Goal: Complete application form

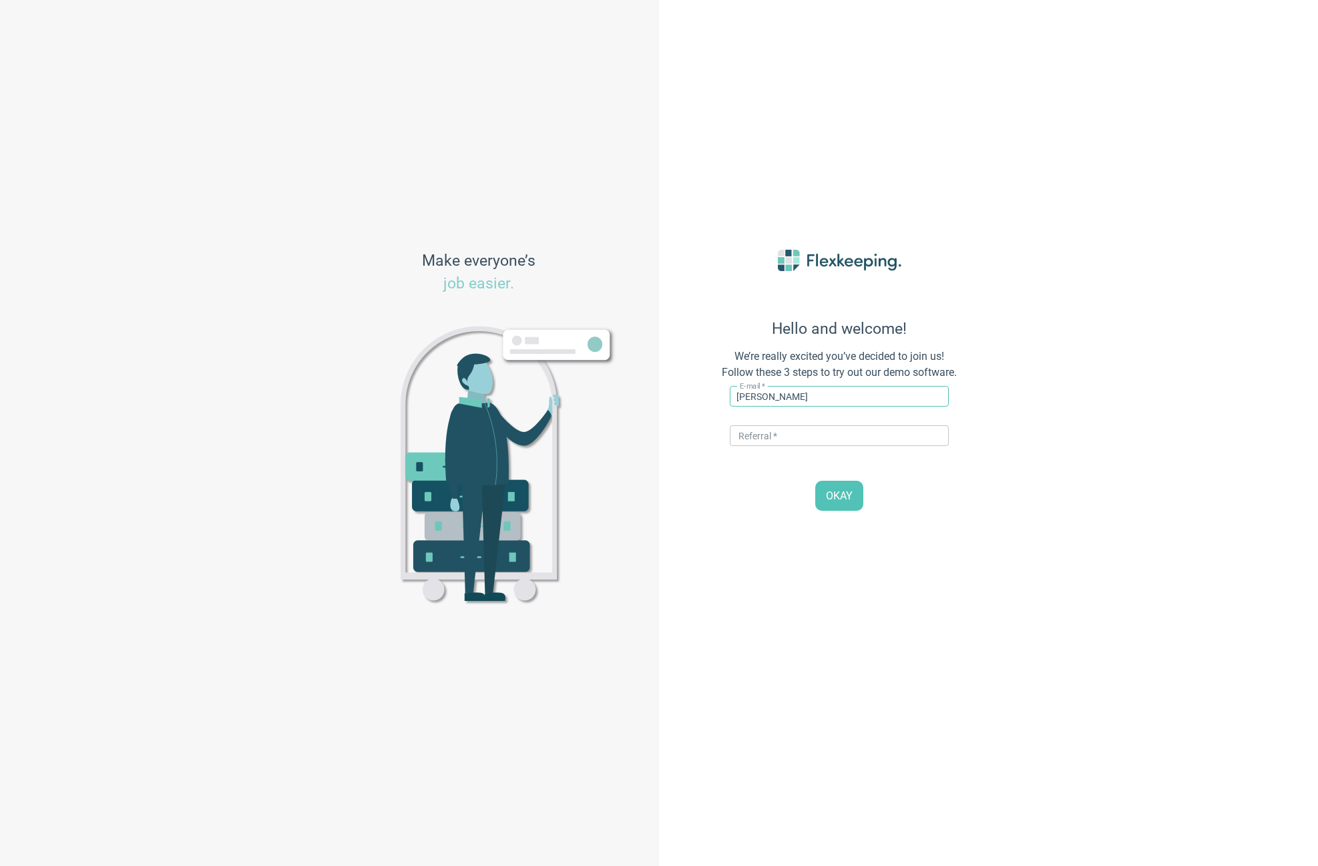
click at [779, 403] on input "[PERSON_NAME]" at bounding box center [839, 396] width 219 height 21
click at [822, 404] on input "[PERSON_NAME]+baskgilimeno" at bounding box center [839, 396] width 219 height 21
type input "[PERSON_NAME][EMAIL_ADDRESS][DOMAIN_NAME]"
type input "DIGITALMAGIC"
click at [835, 498] on span "OKAY" at bounding box center [839, 496] width 27 height 15
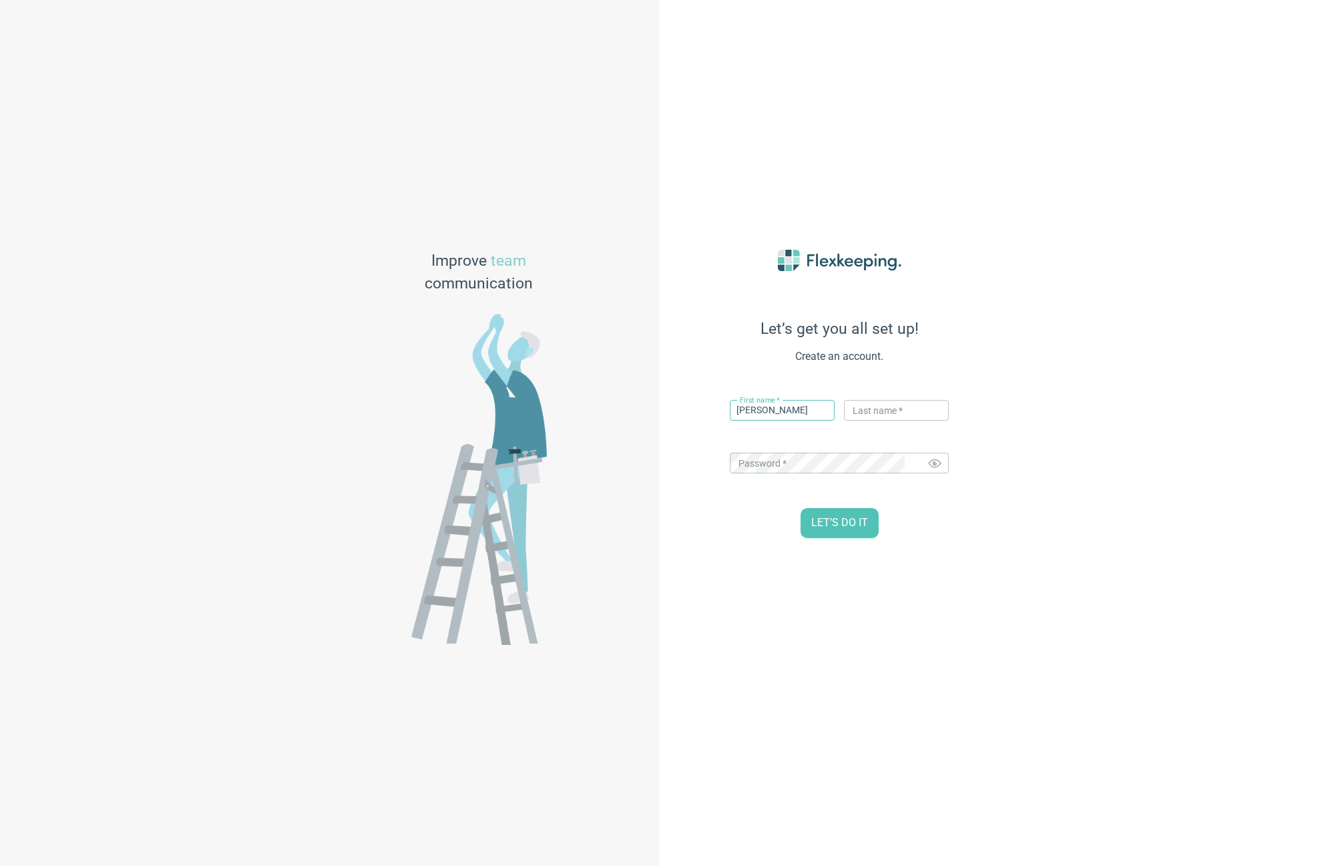
type input "[PERSON_NAME]"
click at [1160, 523] on div "Let’s get you all set up! Create an account. First name   * [PERSON_NAME] ​ Las…" at bounding box center [988, 433] width 659 height 866
click at [826, 522] on span "LET’S DO IT" at bounding box center [839, 522] width 57 height 15
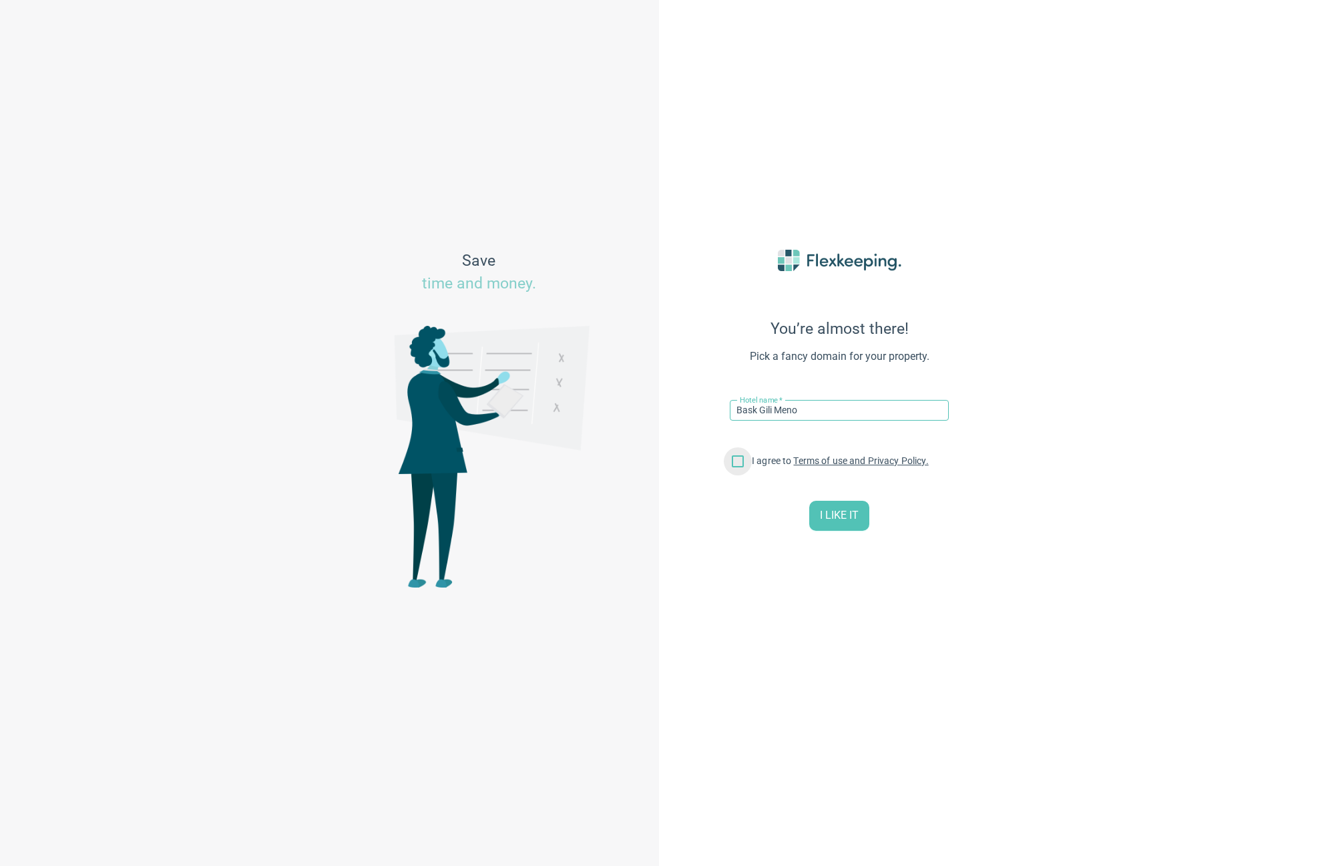
type input "Bask Gili Meno"
click at [739, 461] on input "I agree to Terms of use and Privacy Policy." at bounding box center [738, 464] width 28 height 28
checkbox input "true"
click at [837, 515] on span "I LIKE IT" at bounding box center [839, 515] width 39 height 15
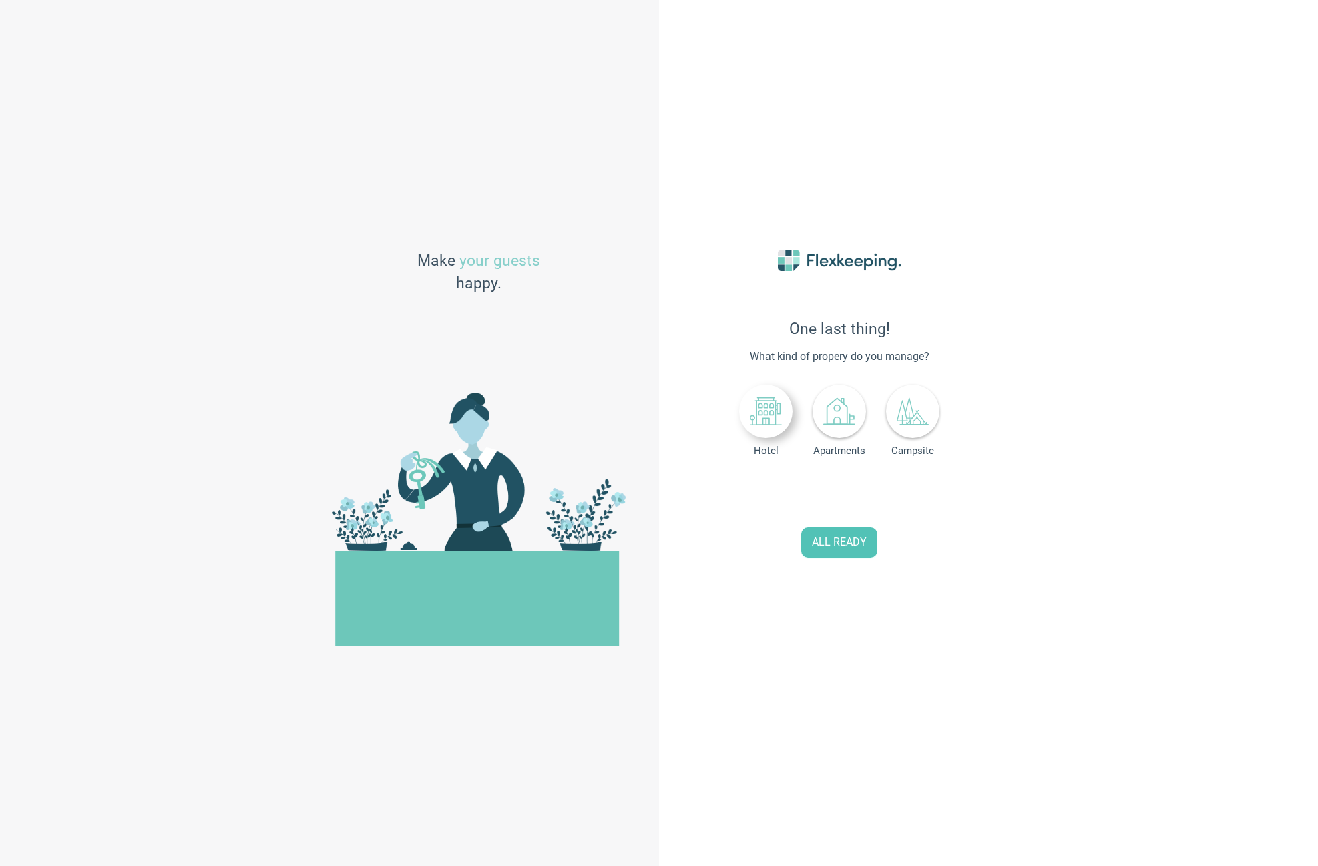
click at [763, 418] on icon at bounding box center [766, 411] width 32 height 32
drag, startPoint x: 795, startPoint y: 497, endPoint x: 770, endPoint y: 495, distance: 25.4
click at [774, 496] on div "Number of rooms 0" at bounding box center [839, 492] width 219 height 27
type input "30"
click at [852, 545] on span "ALL READY" at bounding box center [839, 542] width 55 height 15
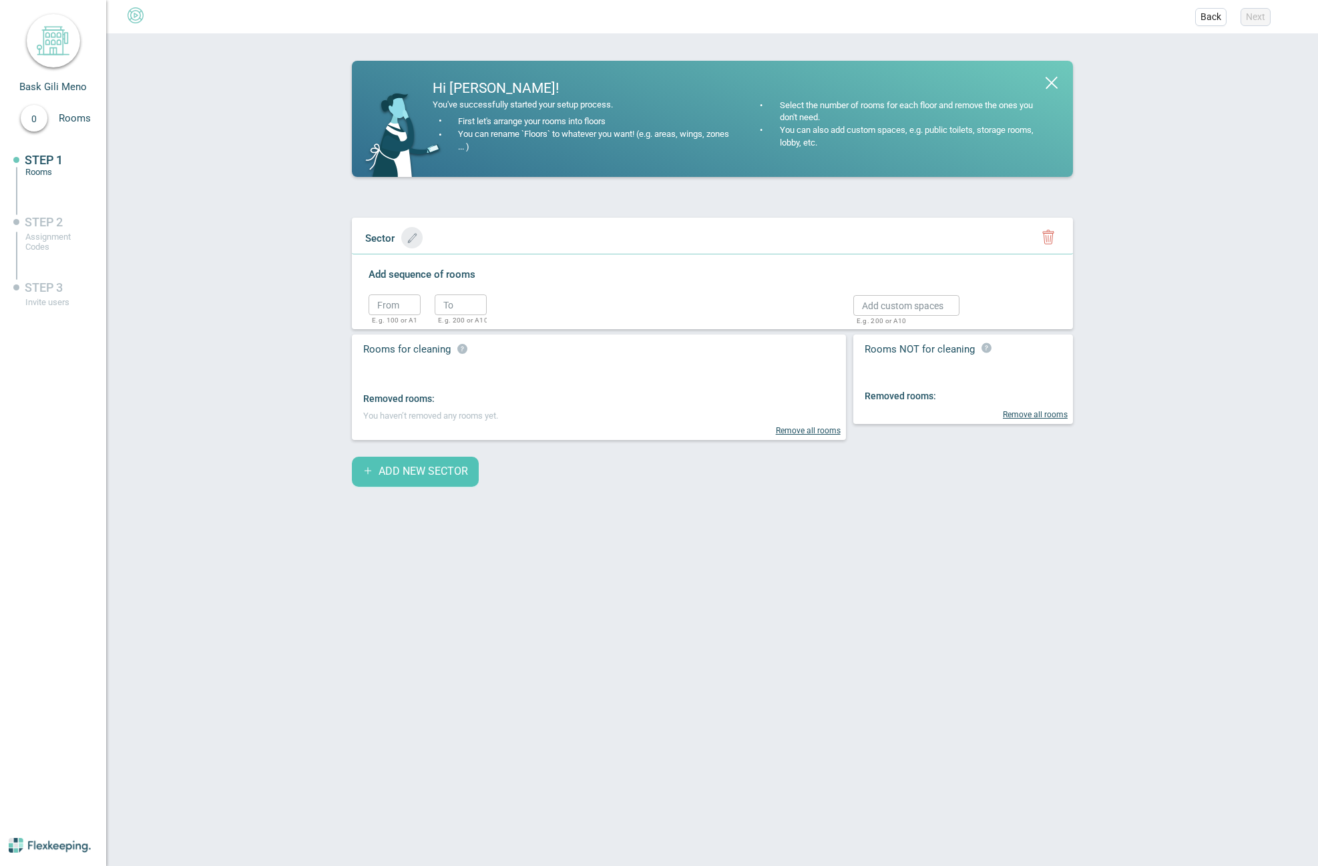
click at [414, 242] on icon "button" at bounding box center [412, 238] width 10 height 10
click at [417, 238] on span "button" at bounding box center [412, 238] width 15 height 10
click at [417, 238] on input "text" at bounding box center [413, 237] width 111 height 21
type input "V1-V5"
click at [1050, 238] on icon "button" at bounding box center [1047, 239] width 5 height 7
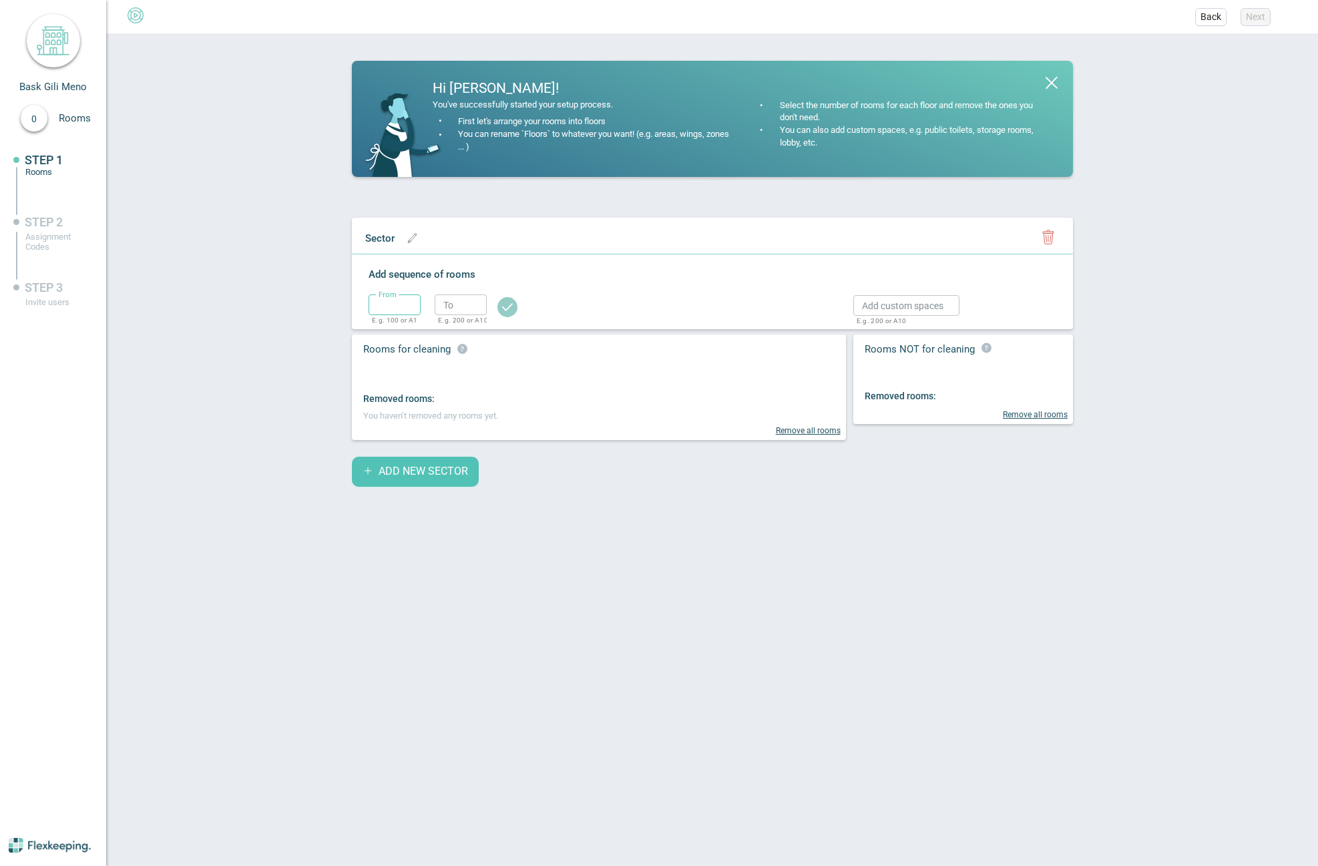
click at [374, 301] on input "text" at bounding box center [394, 304] width 52 height 21
type input "1"
click at [449, 300] on input "text" at bounding box center [461, 304] width 52 height 21
type input "1"
click at [510, 310] on circle "button" at bounding box center [507, 307] width 20 height 20
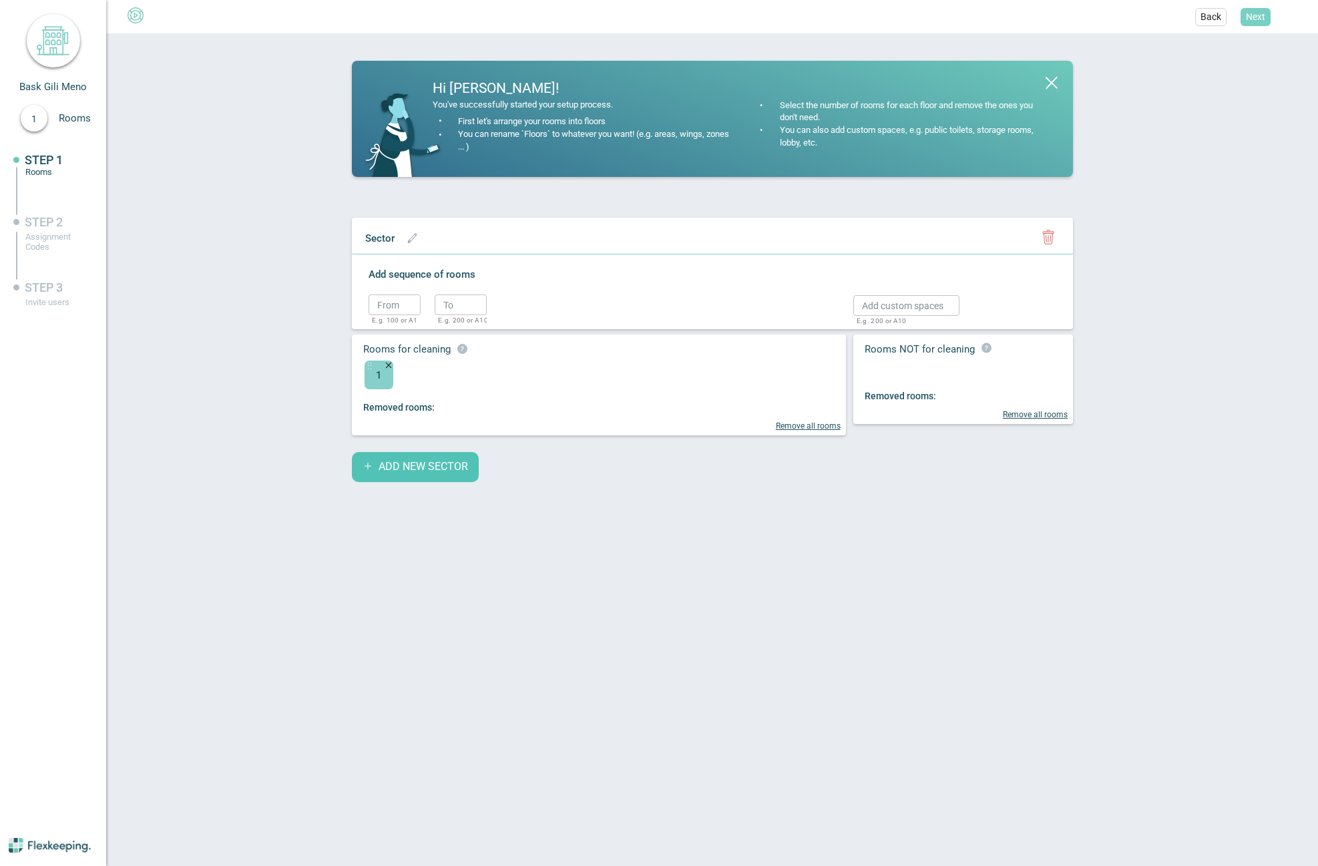
click at [1260, 19] on span "Next" at bounding box center [1255, 16] width 19 height 13
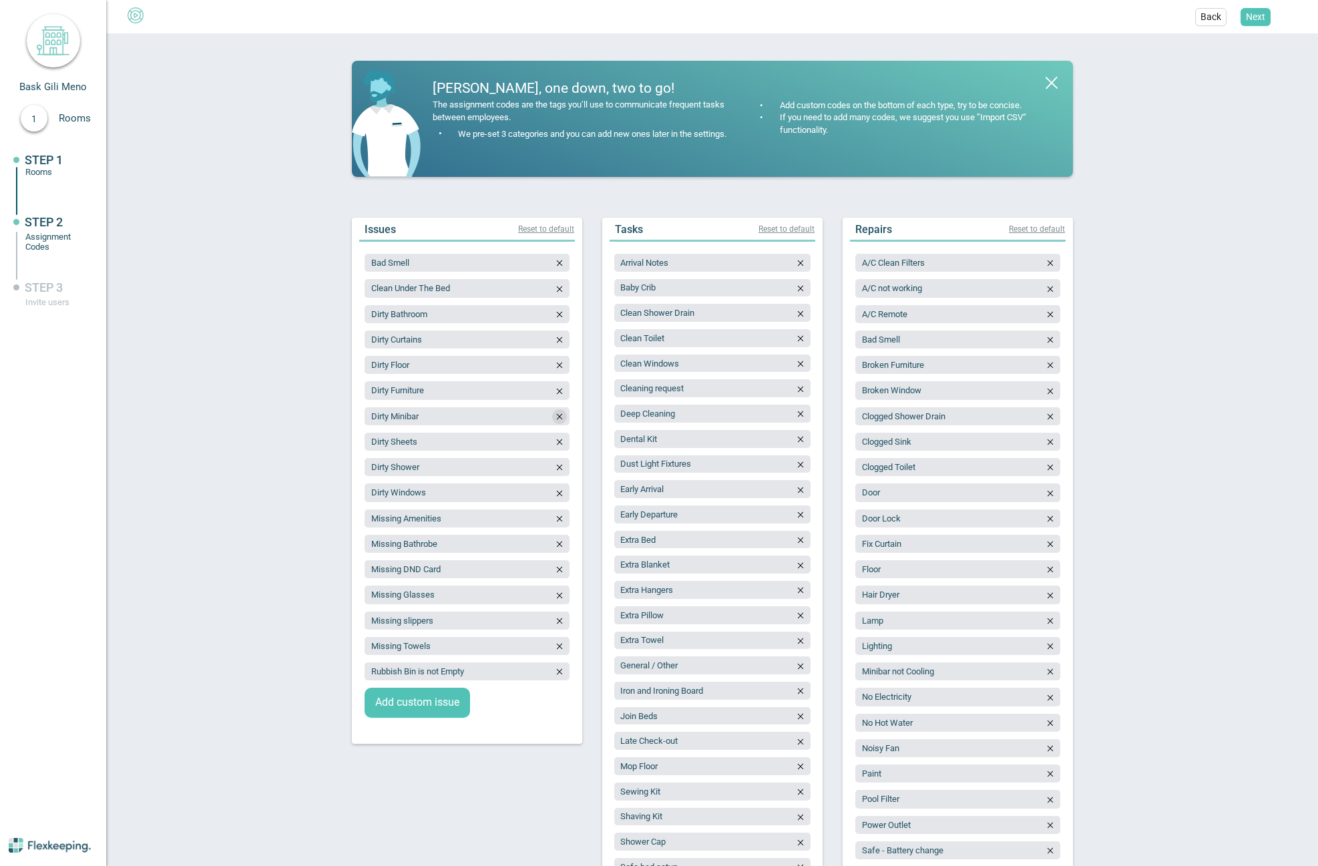
click at [555, 417] on icon "button" at bounding box center [559, 416] width 9 height 9
click at [409, 676] on span "Add custom issue" at bounding box center [417, 677] width 84 height 15
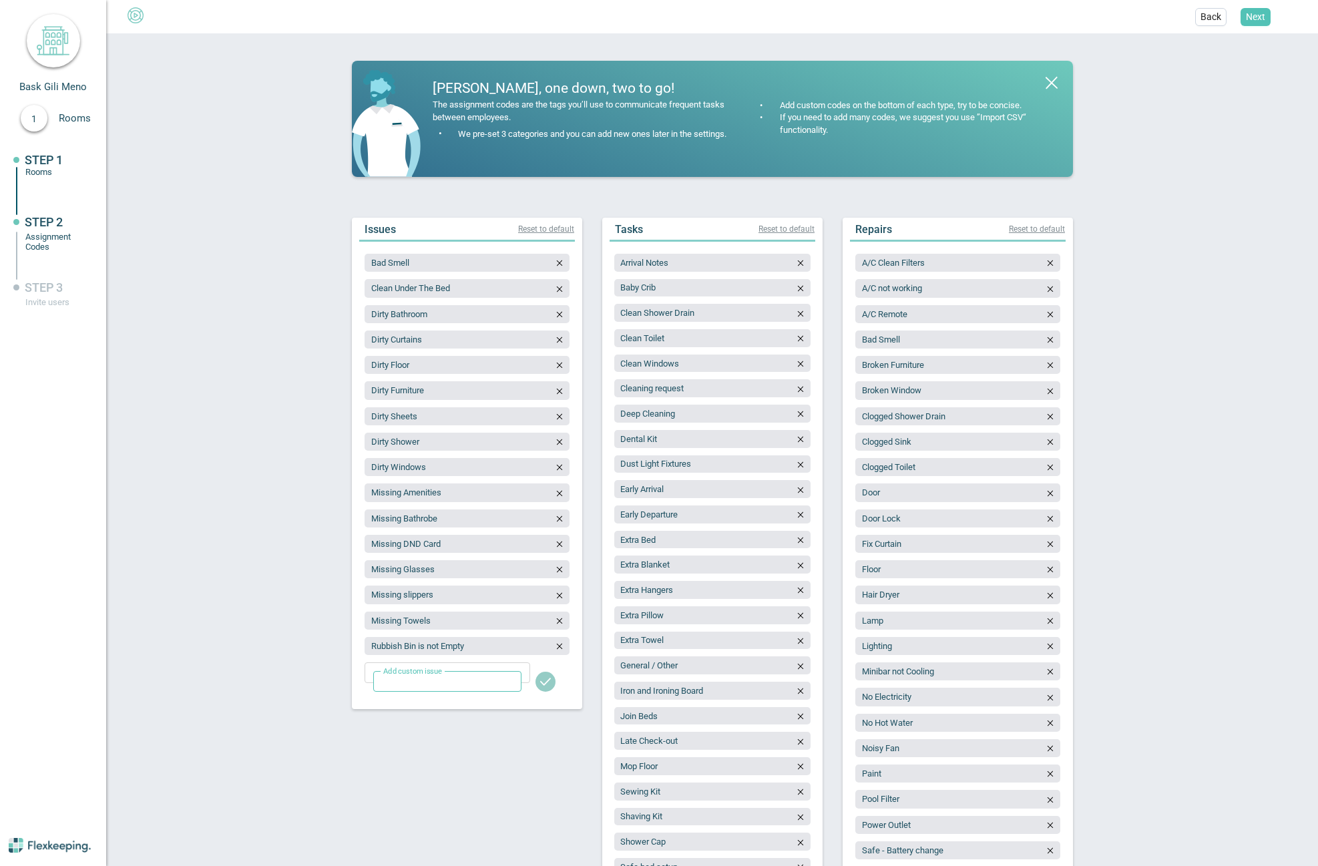
type input "P"
type input "Missing Glassware"
click at [433, 704] on span "Add custom issue" at bounding box center [417, 702] width 84 height 15
type input "Missing Cutlery"
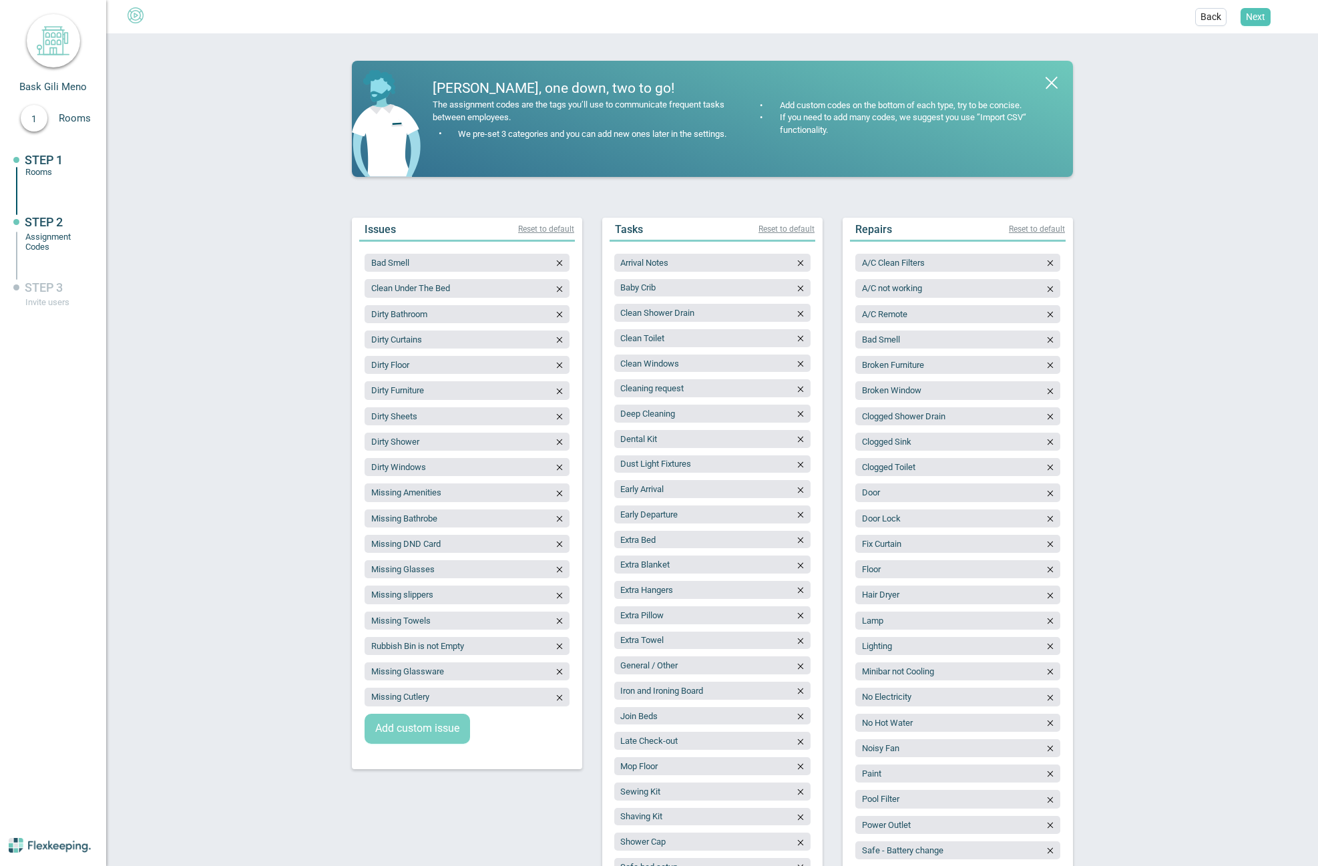
click at [429, 732] on span "Add custom issue" at bounding box center [417, 728] width 84 height 15
type input "Missing Crockery"
click at [421, 754] on span "Add custom issue" at bounding box center [417, 753] width 84 height 15
type input "Pool not checked"
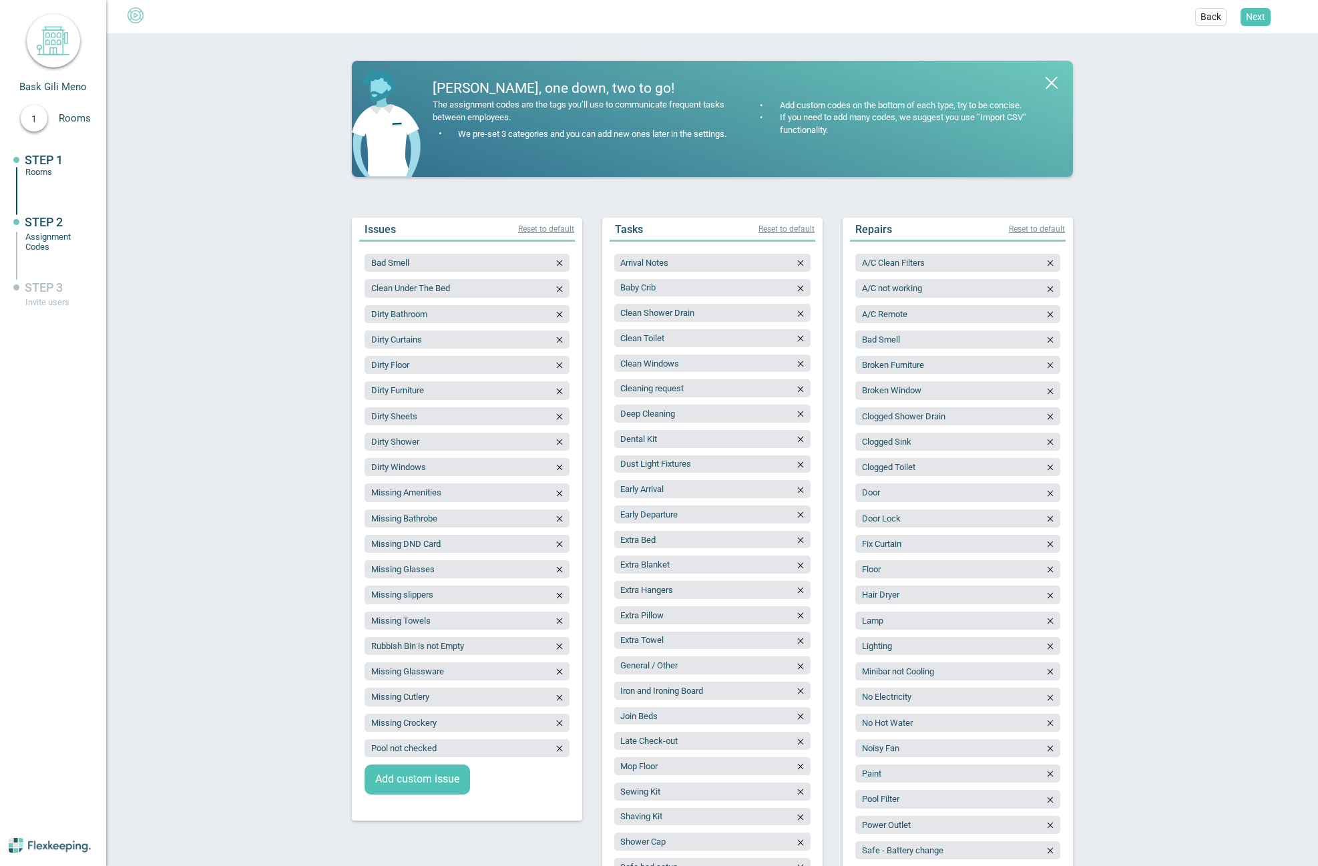
click at [1063, 422] on div "A/C Clean Filters A/C not working A/C Remote Bad Smell Broken Furniture Broken …" at bounding box center [957, 672] width 230 height 860
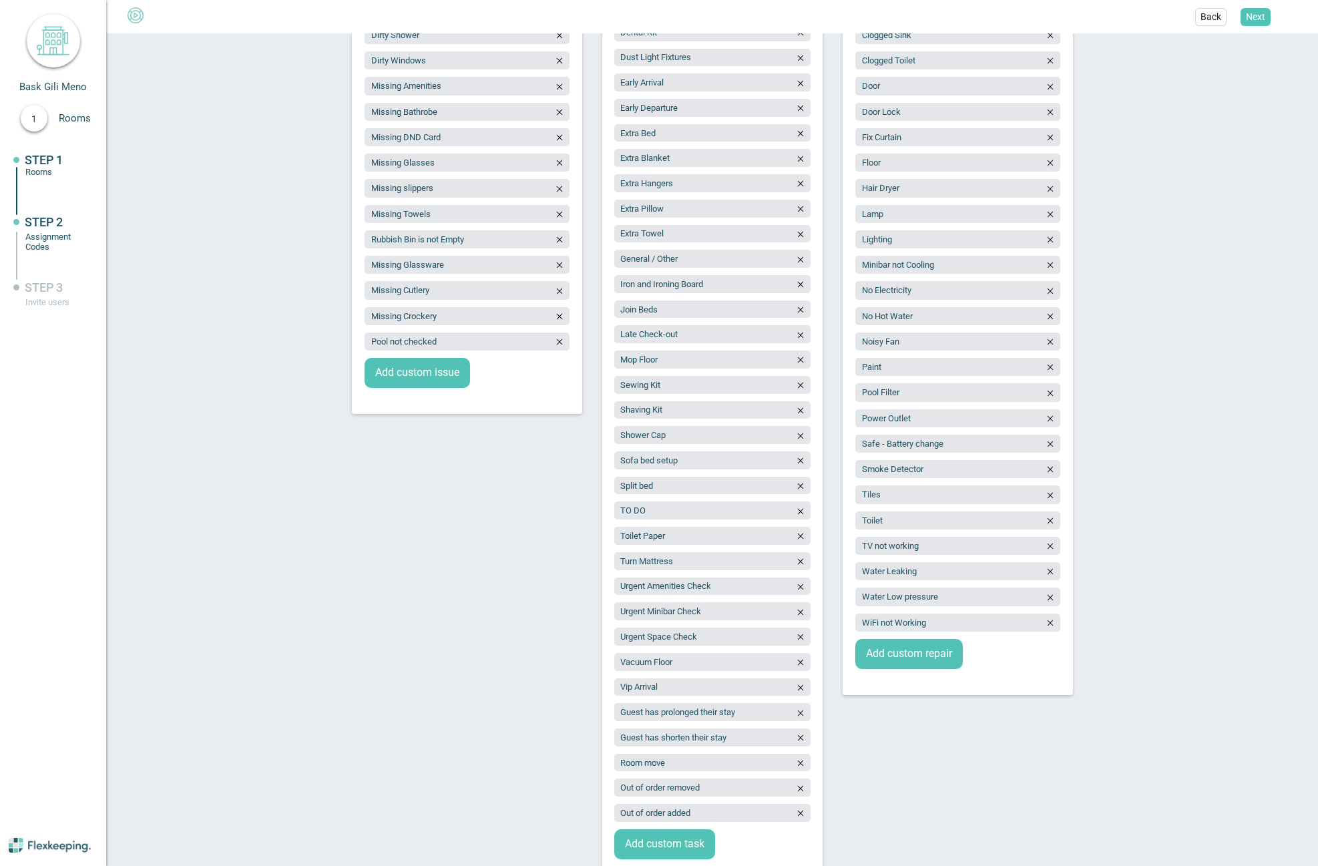
scroll to position [425, 0]
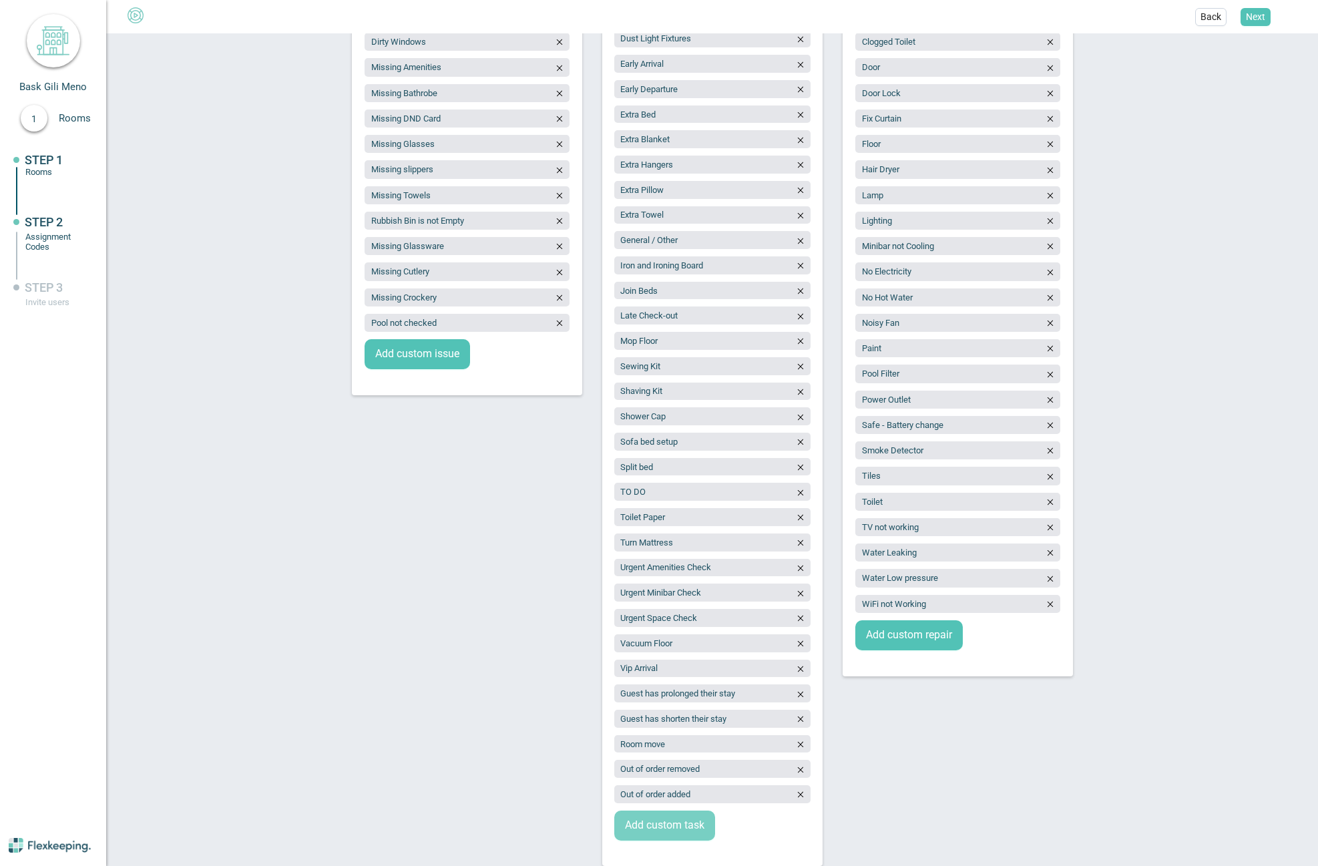
click at [666, 828] on span "Add custom task" at bounding box center [664, 825] width 79 height 15
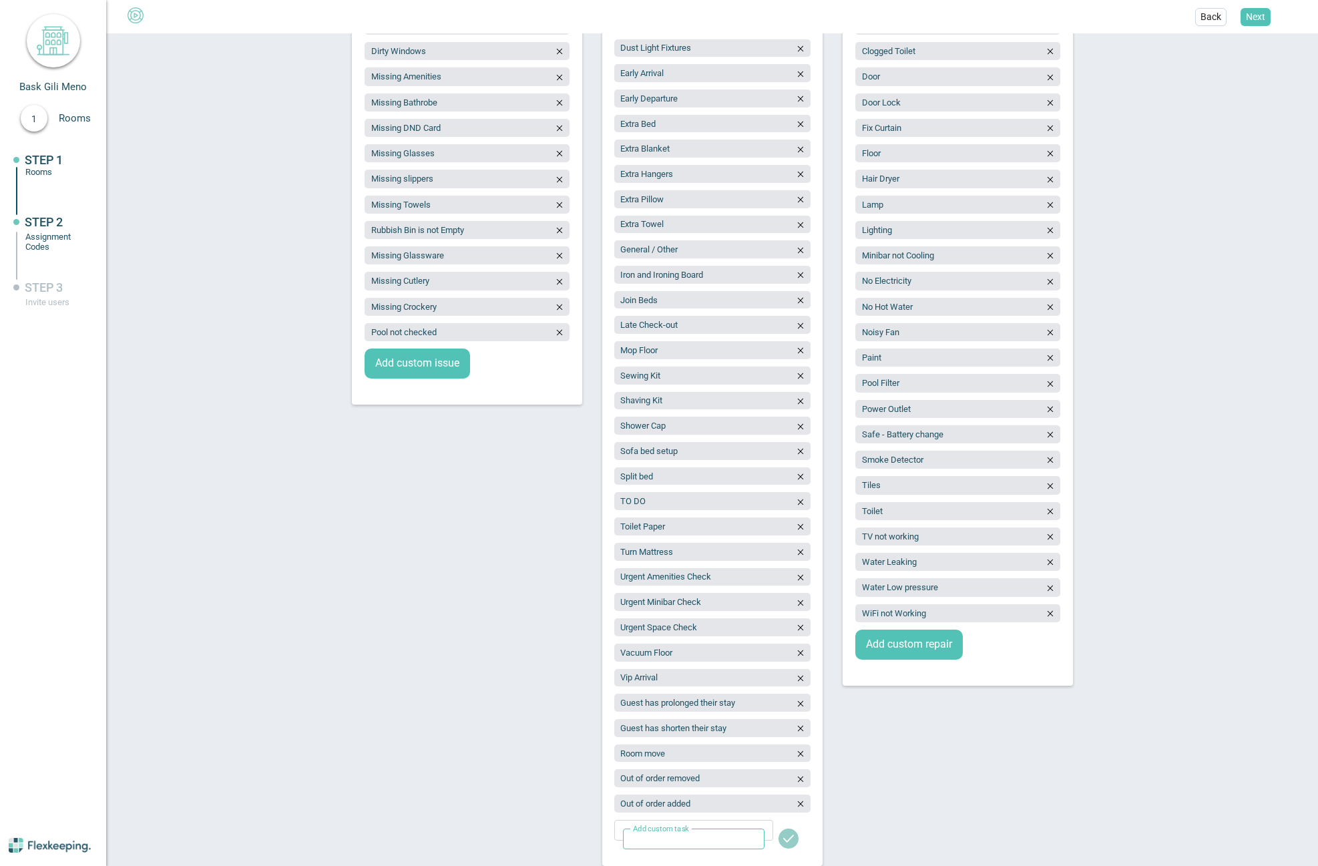
click at [680, 839] on input "text" at bounding box center [693, 838] width 141 height 21
type input "Baby Cot"
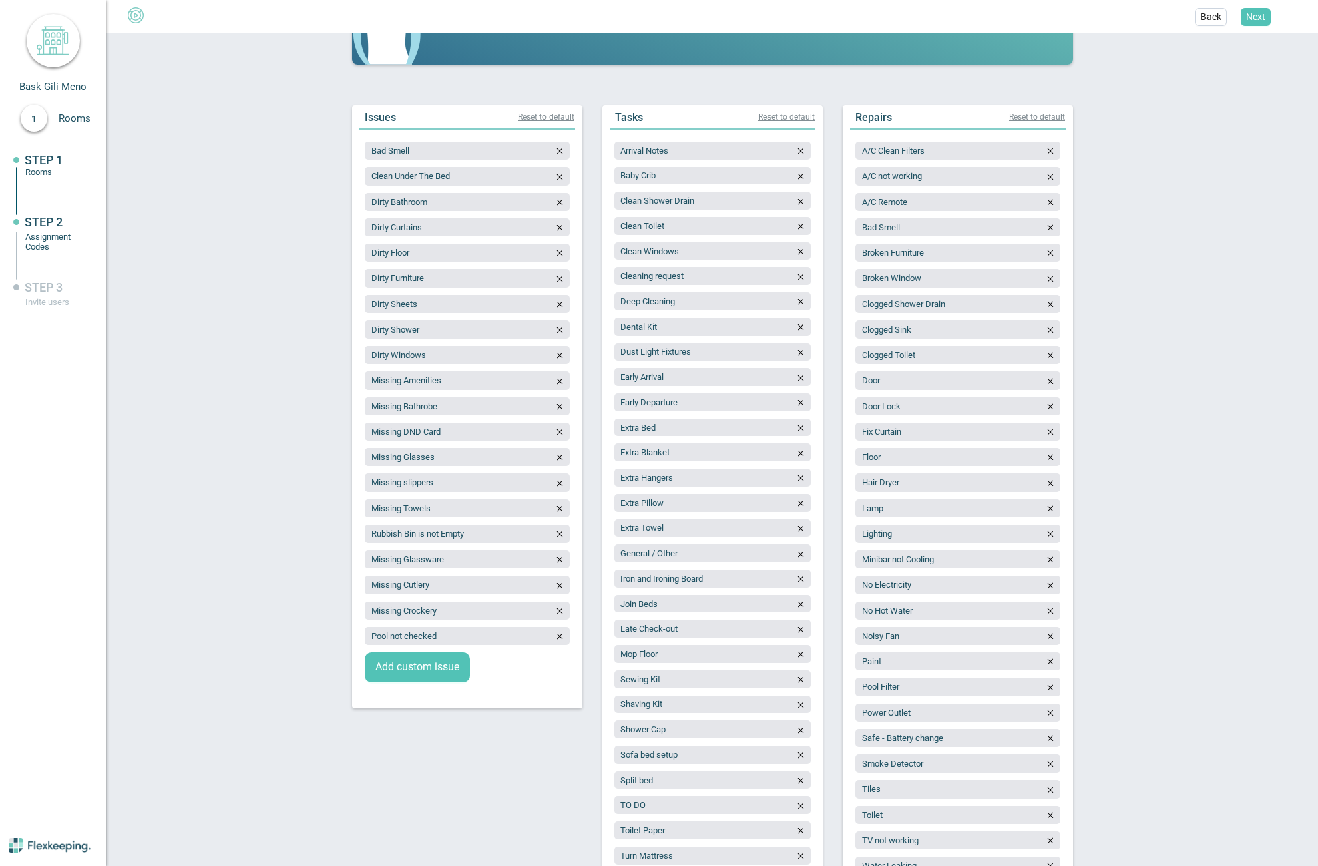
scroll to position [0, 0]
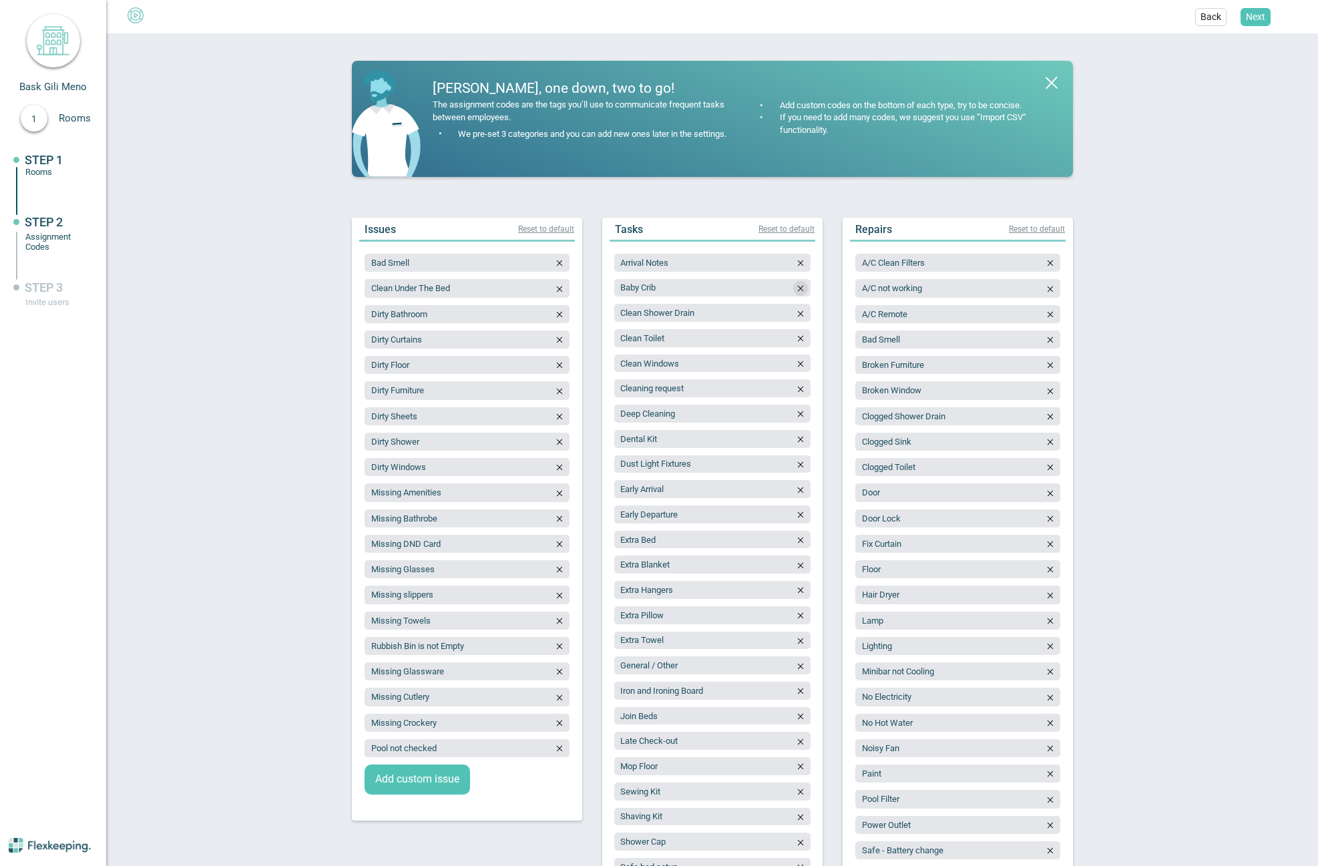
click at [798, 288] on icon "button" at bounding box center [800, 288] width 9 height 9
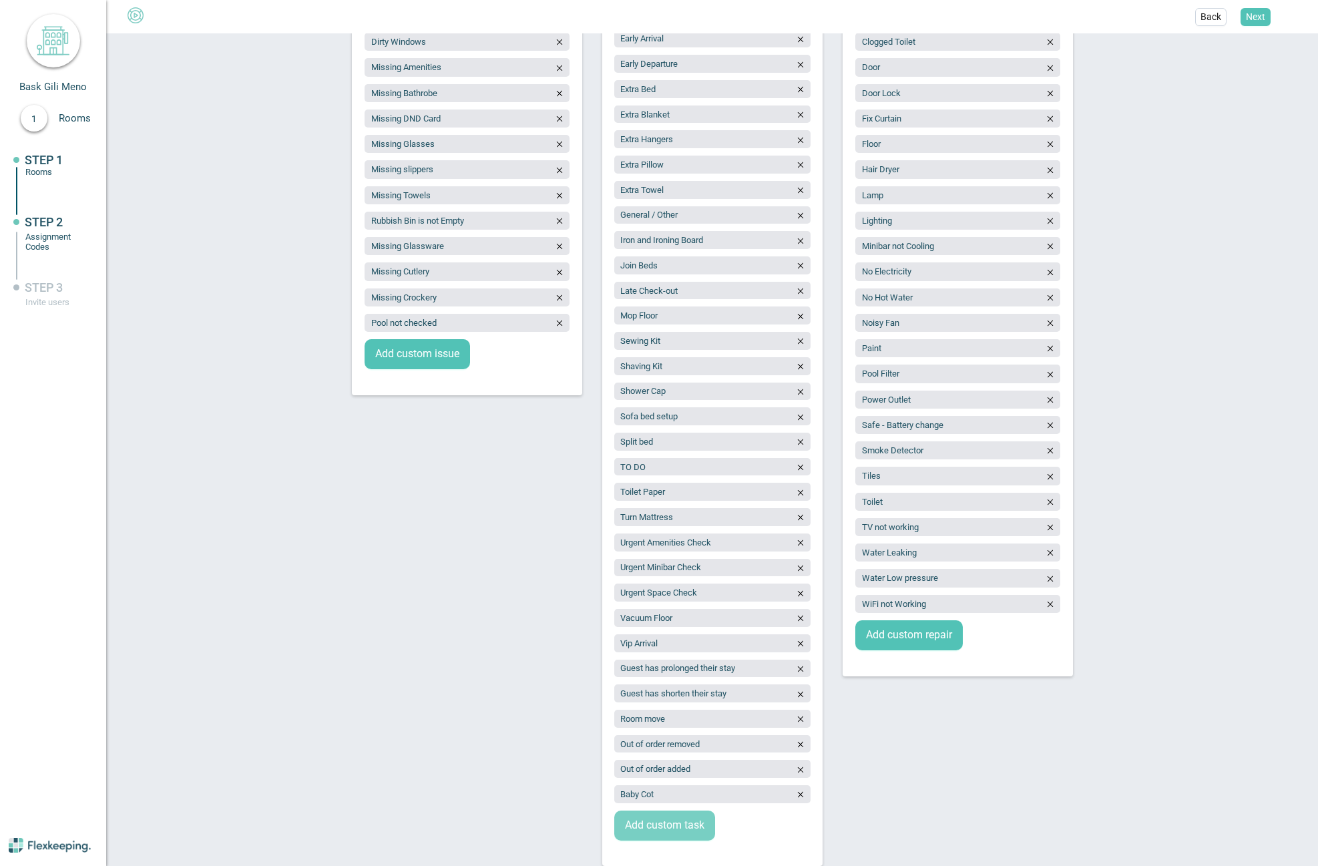
click at [642, 823] on span "Add custom task" at bounding box center [664, 825] width 79 height 15
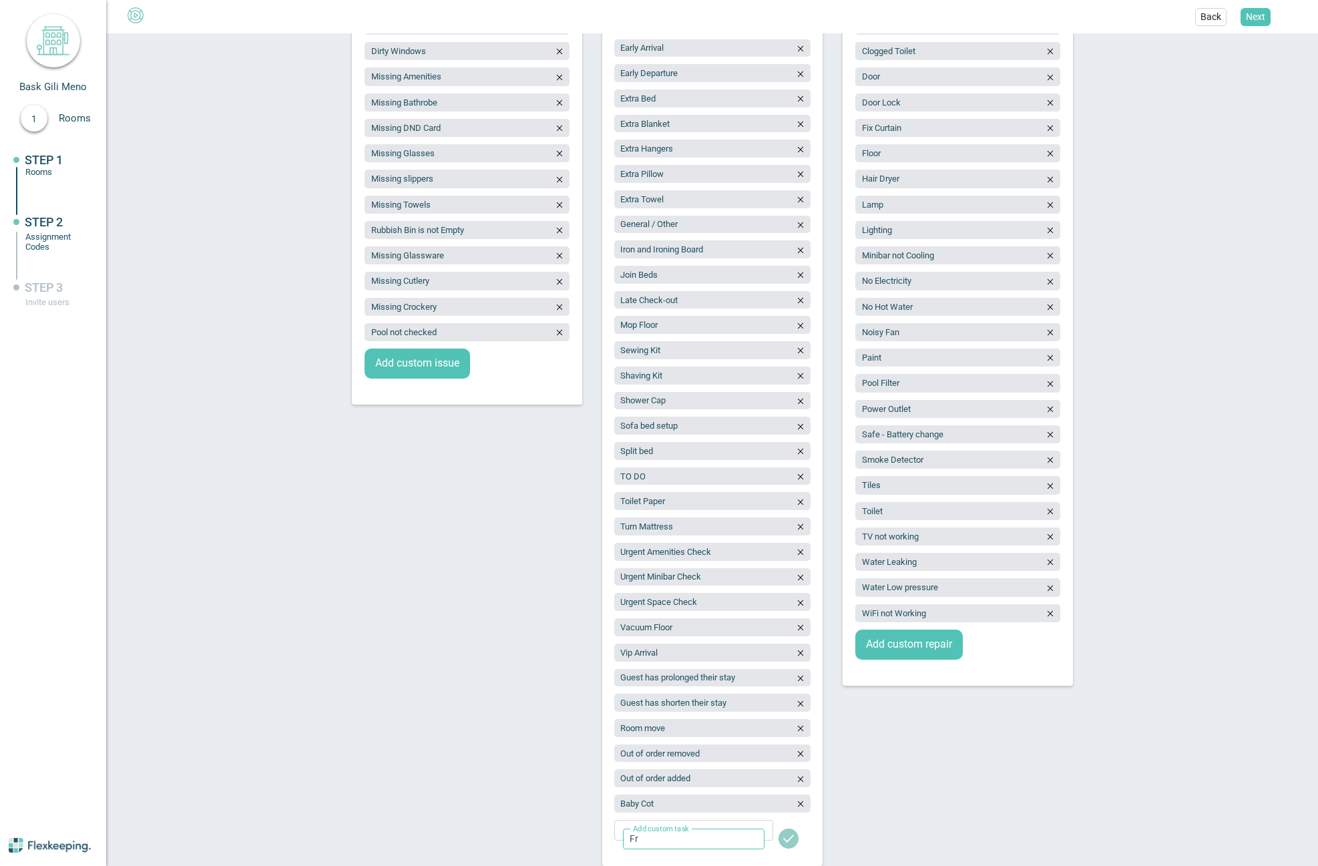
type input "Fragrance/Chemical Free"
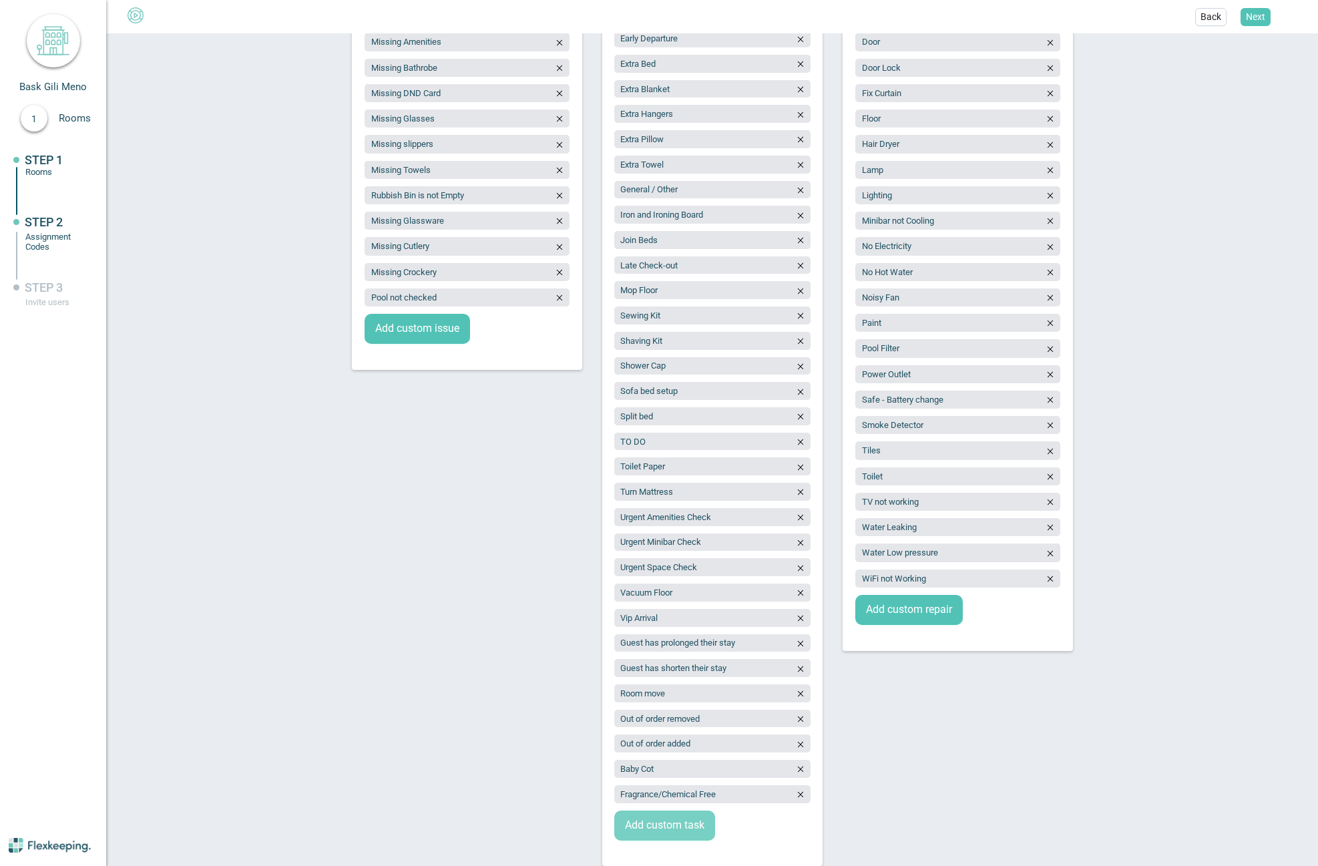
click at [647, 821] on span "Add custom task" at bounding box center [664, 825] width 79 height 15
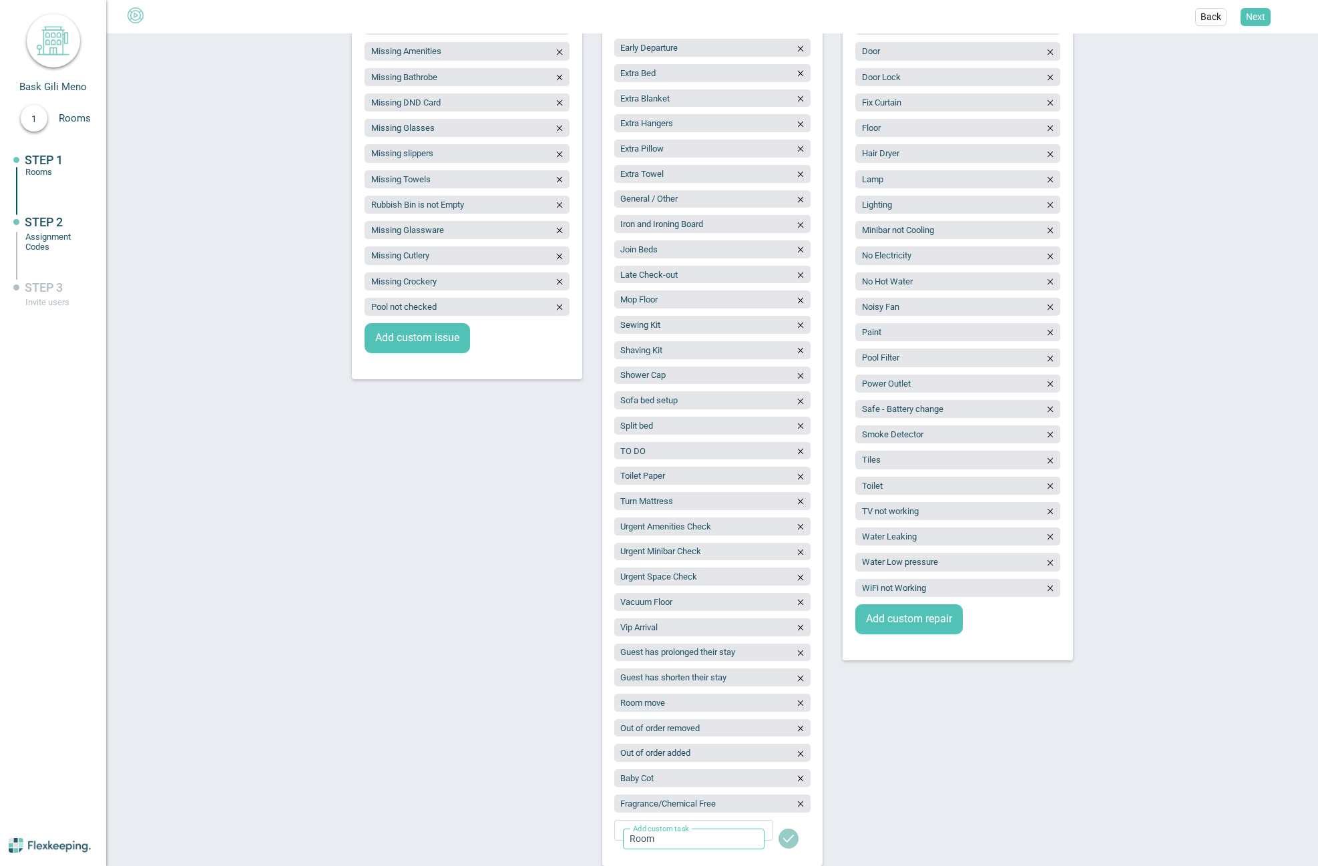
type input "Room State report"
click at [923, 617] on span "Add custom repair" at bounding box center [909, 618] width 86 height 15
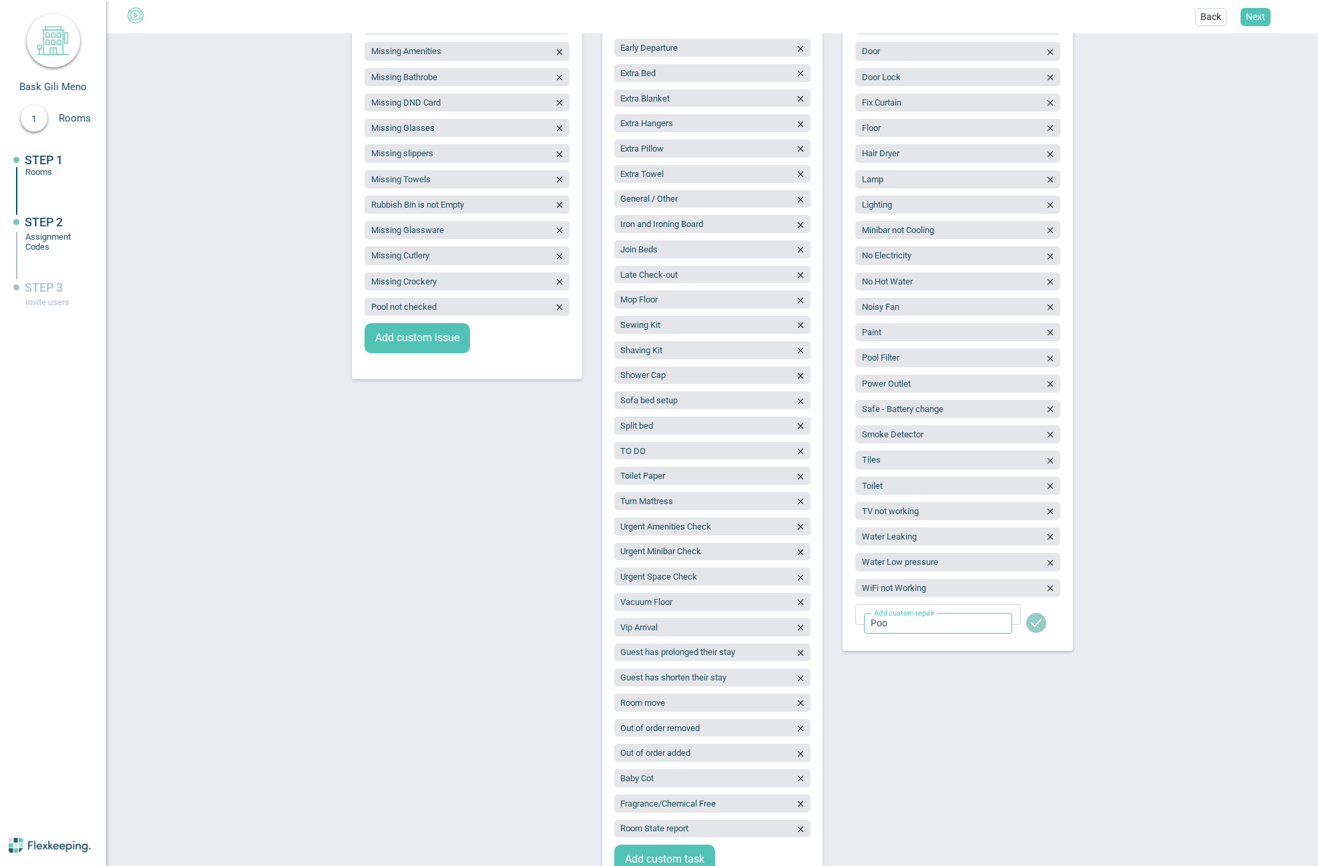
type input "Pool/Spa issue"
click at [1045, 614] on icon "button" at bounding box center [1049, 613] width 9 height 9
click at [888, 621] on span "Add custom repair" at bounding box center [909, 618] width 86 height 15
click at [903, 622] on input "text" at bounding box center [938, 623] width 148 height 21
type input "Pool Issue"
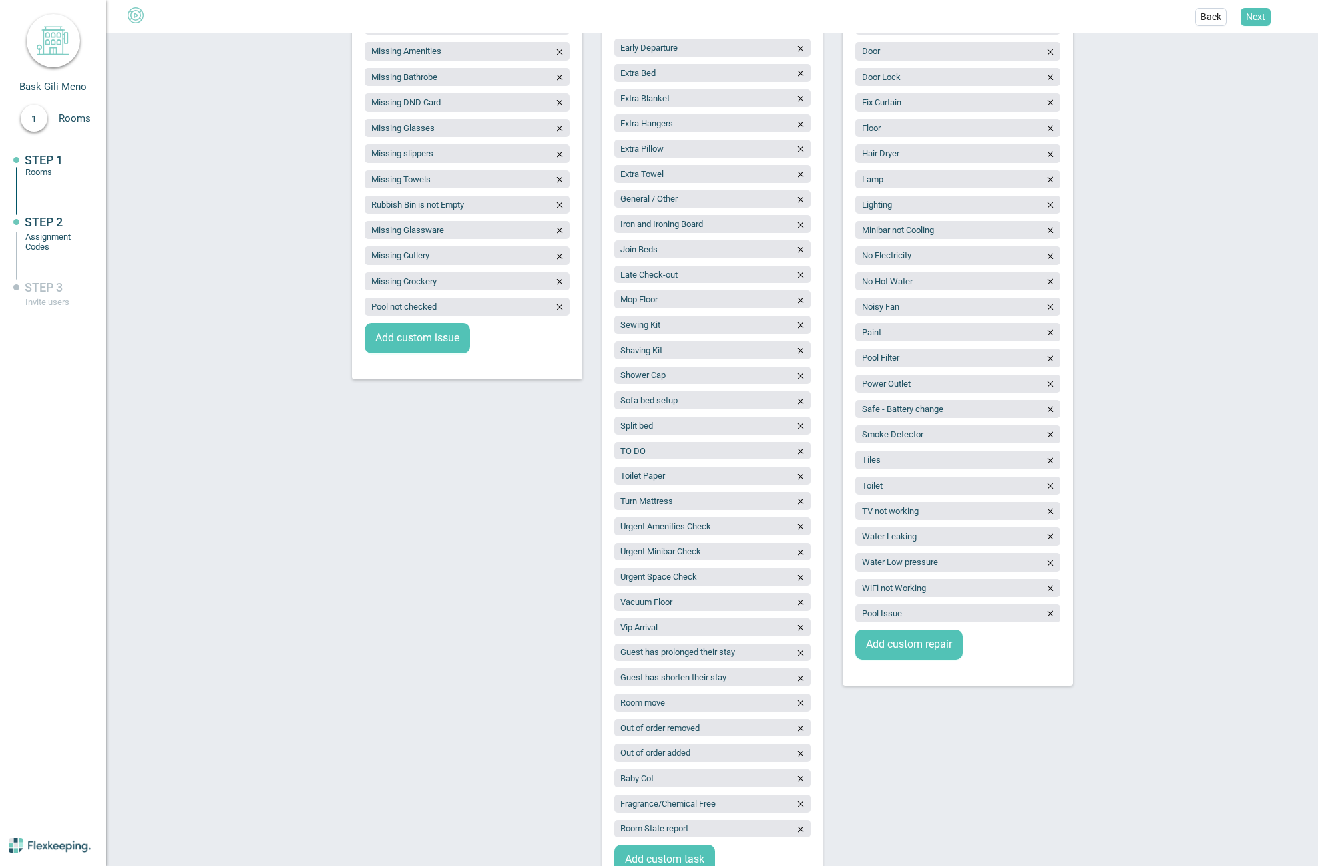
scroll to position [0, 0]
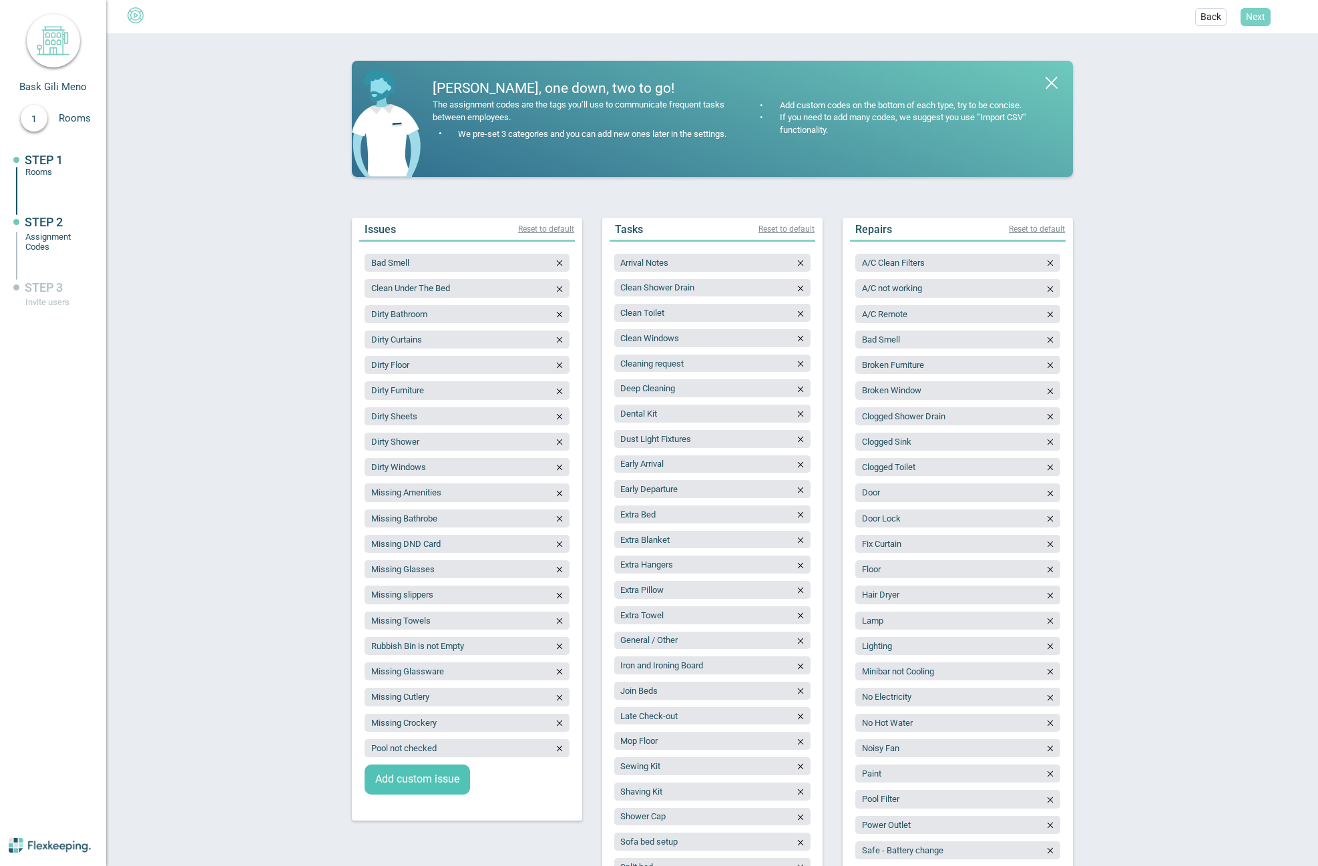
click at [1252, 16] on span "Next" at bounding box center [1255, 16] width 19 height 13
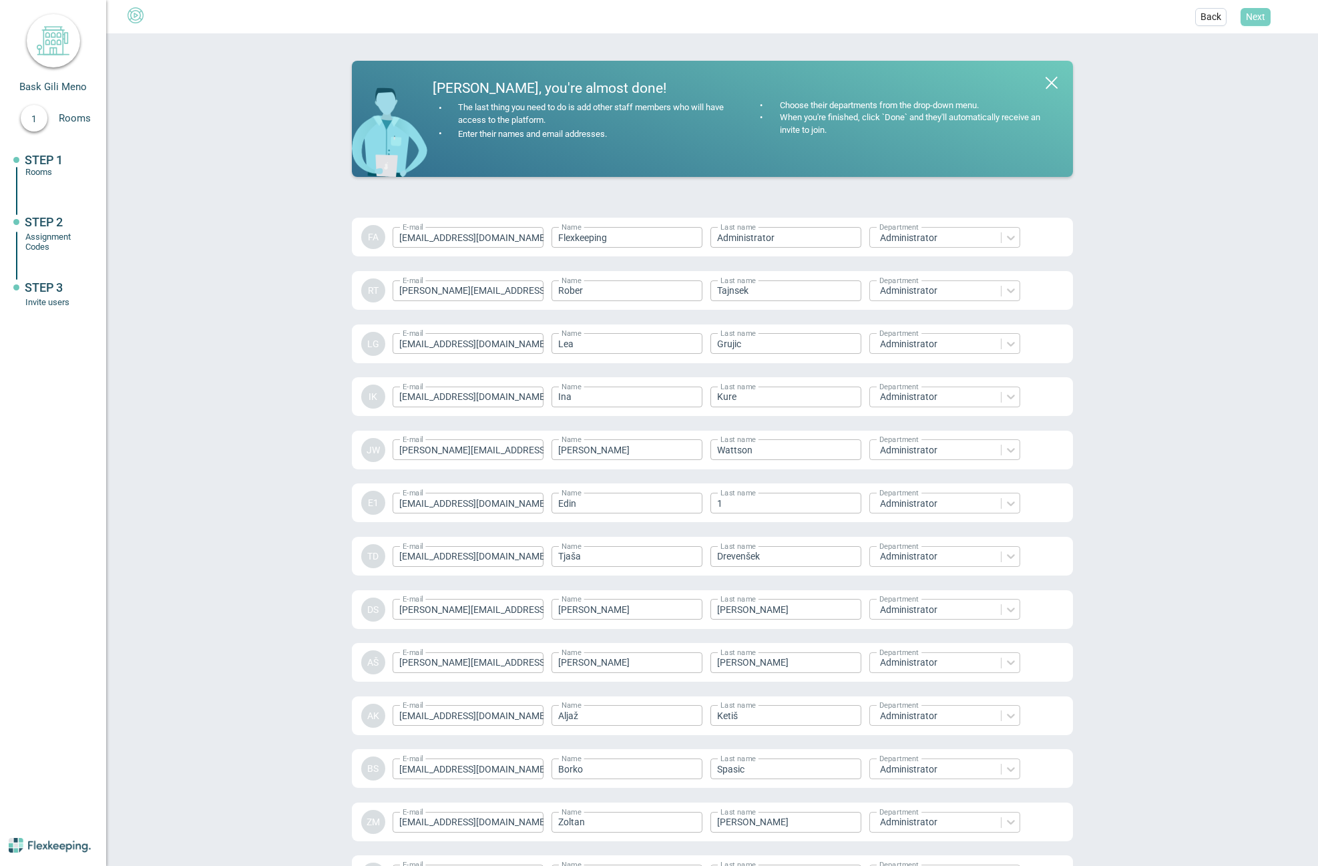
scroll to position [1566, 0]
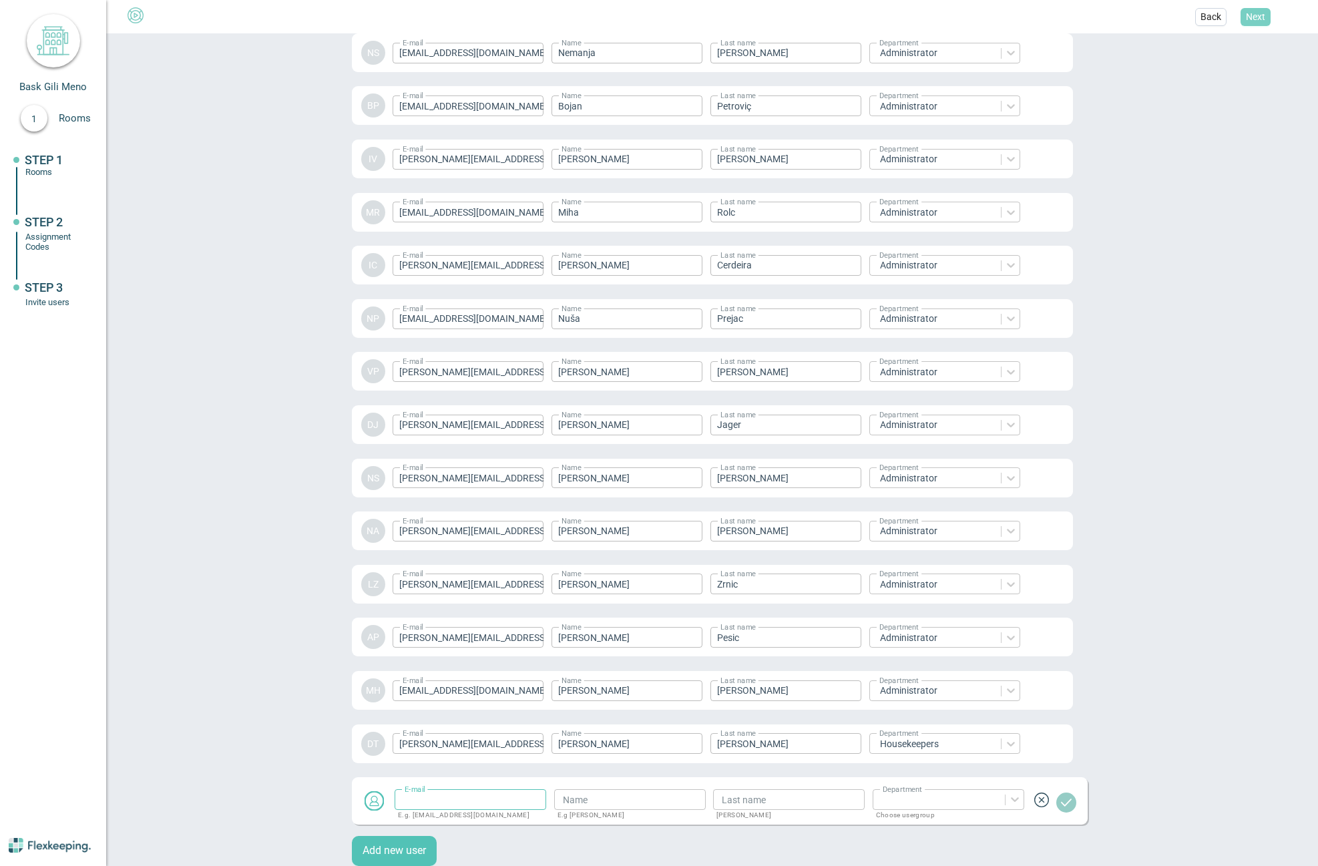
click at [1259, 19] on span "Next" at bounding box center [1255, 16] width 19 height 13
